Goal: Transaction & Acquisition: Purchase product/service

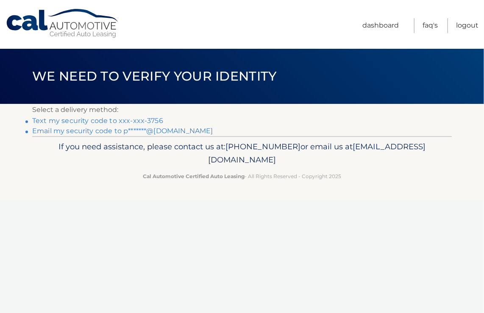
click at [107, 122] on link "Text my security code to xxx-xxx-3756" at bounding box center [97, 121] width 131 height 8
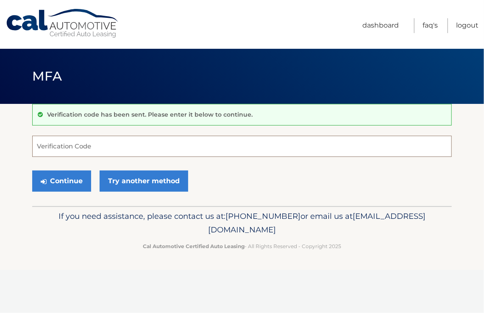
click at [90, 149] on input "Verification Code" at bounding box center [242, 146] width 420 height 21
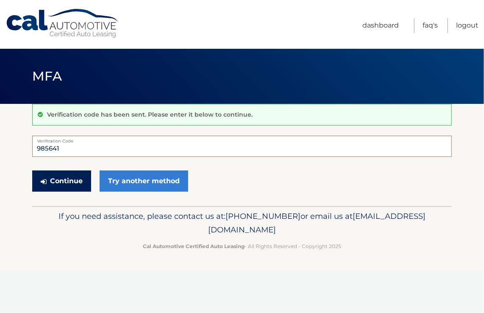
type input "985641"
click at [69, 185] on button "Continue" at bounding box center [61, 181] width 59 height 21
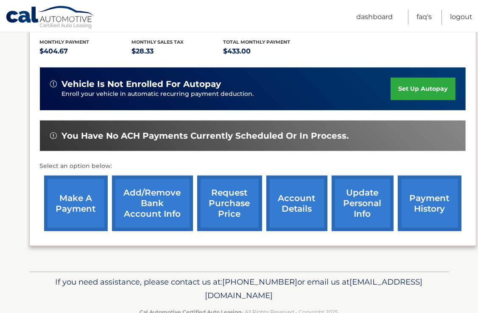
scroll to position [200, 0]
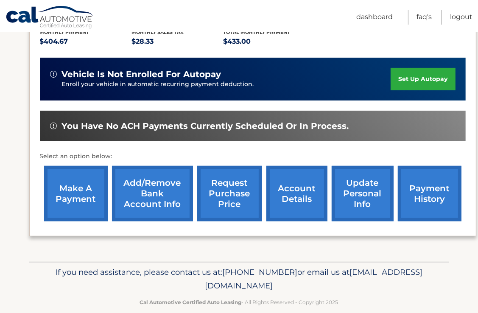
click at [70, 181] on link "make a payment" at bounding box center [76, 194] width 64 height 56
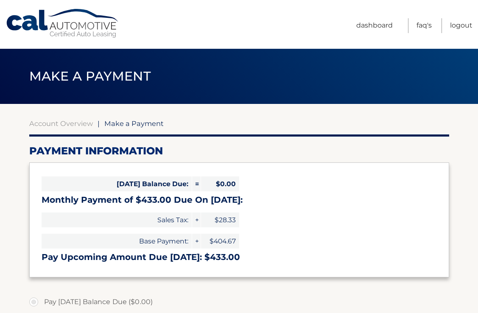
select select "YWFhMGFhMmMtNWI3ZC00YjEyLTliOWMtNzU1ODE0ZDUyMjI4"
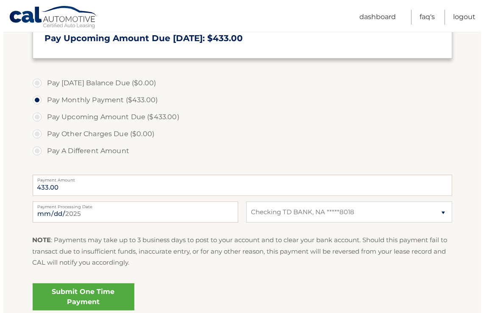
scroll to position [292, 0]
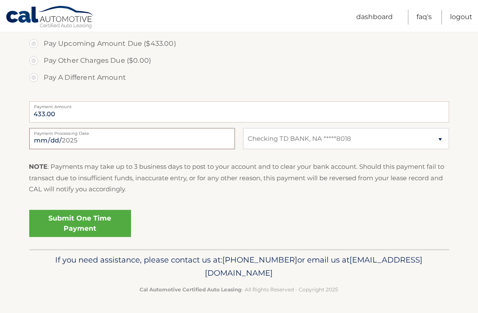
click at [95, 137] on input "2025-08-12" at bounding box center [132, 138] width 206 height 21
click at [51, 138] on input "2025-09-08" at bounding box center [132, 138] width 206 height 21
type input "2025-09-07"
click at [78, 228] on link "Submit One Time Payment" at bounding box center [80, 223] width 102 height 27
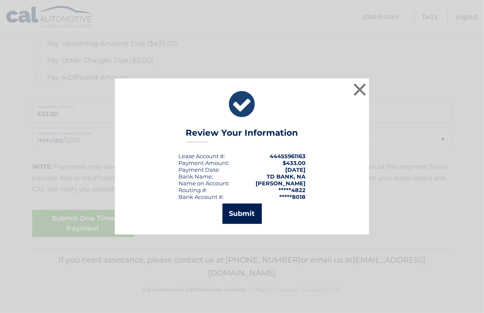
click at [240, 215] on button "Submit" at bounding box center [242, 214] width 39 height 20
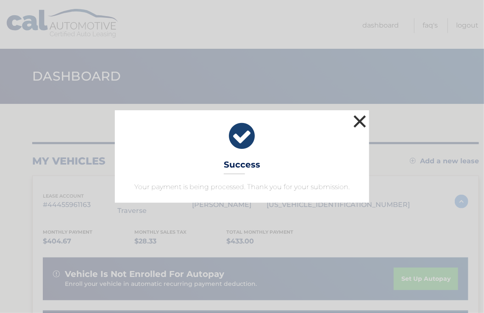
click at [361, 125] on button "×" at bounding box center [360, 121] width 17 height 17
